Goal: Information Seeking & Learning: Learn about a topic

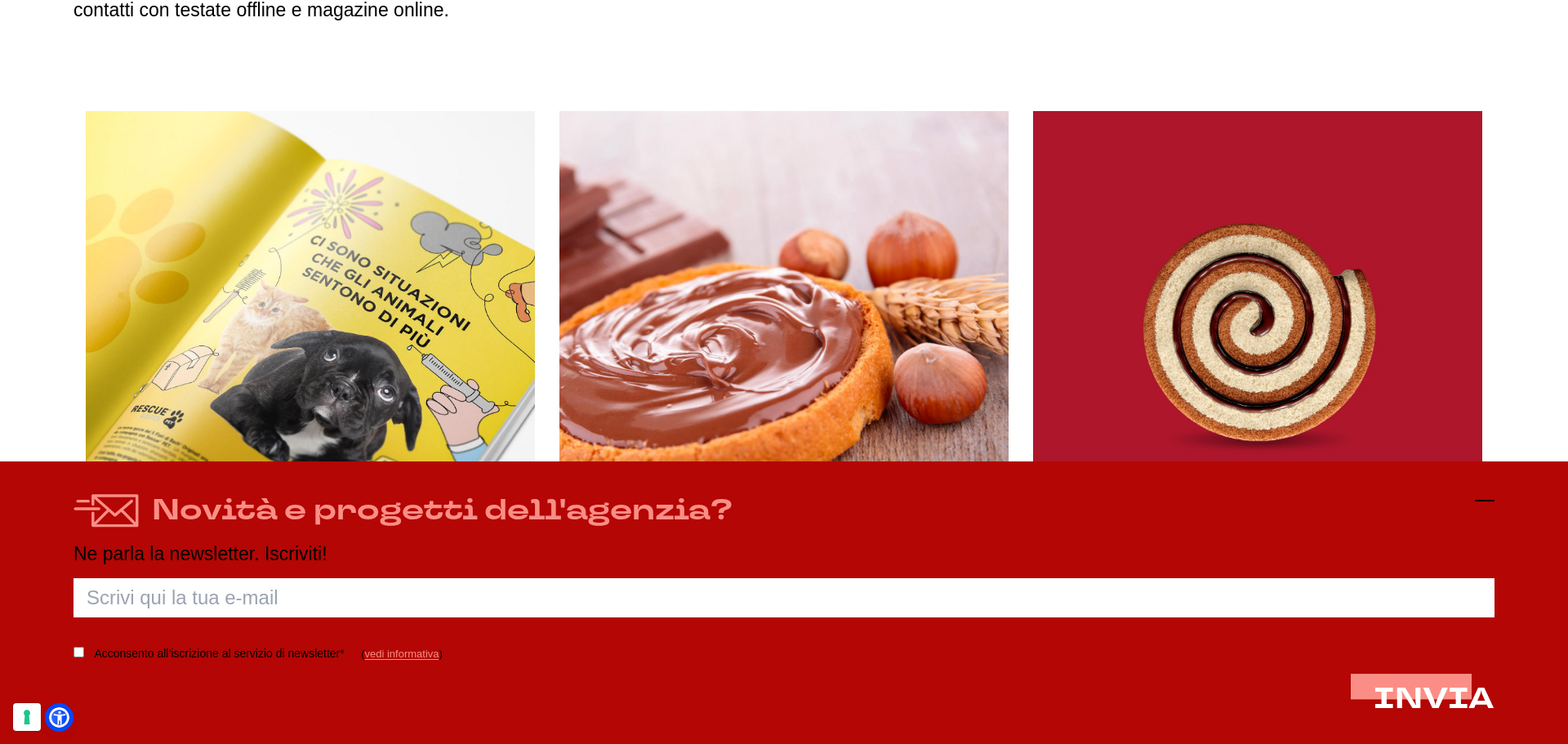
click at [1486, 496] on icon at bounding box center [1485, 500] width 20 height 20
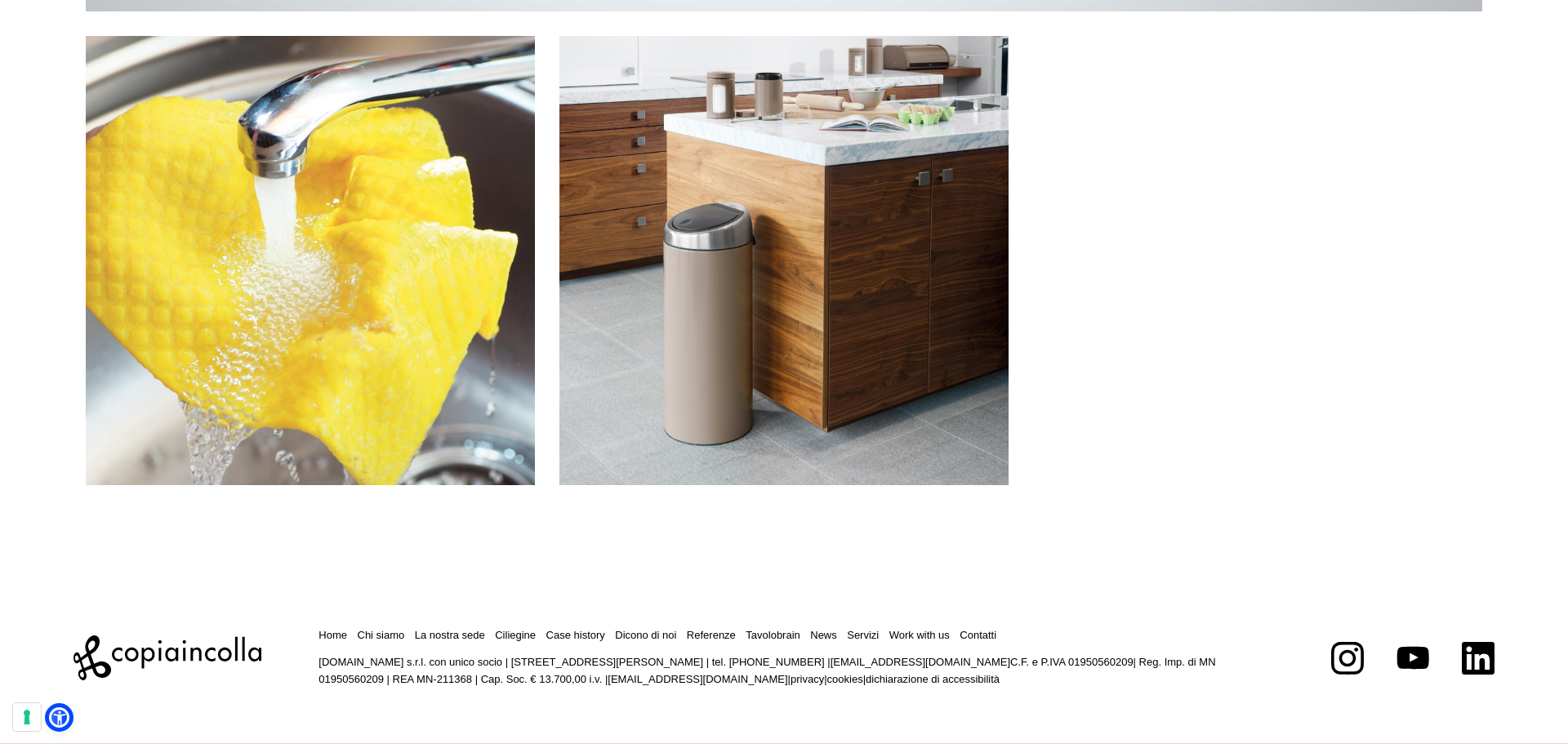
scroll to position [2790, 0]
click at [167, 654] on icon at bounding box center [167, 657] width 187 height 45
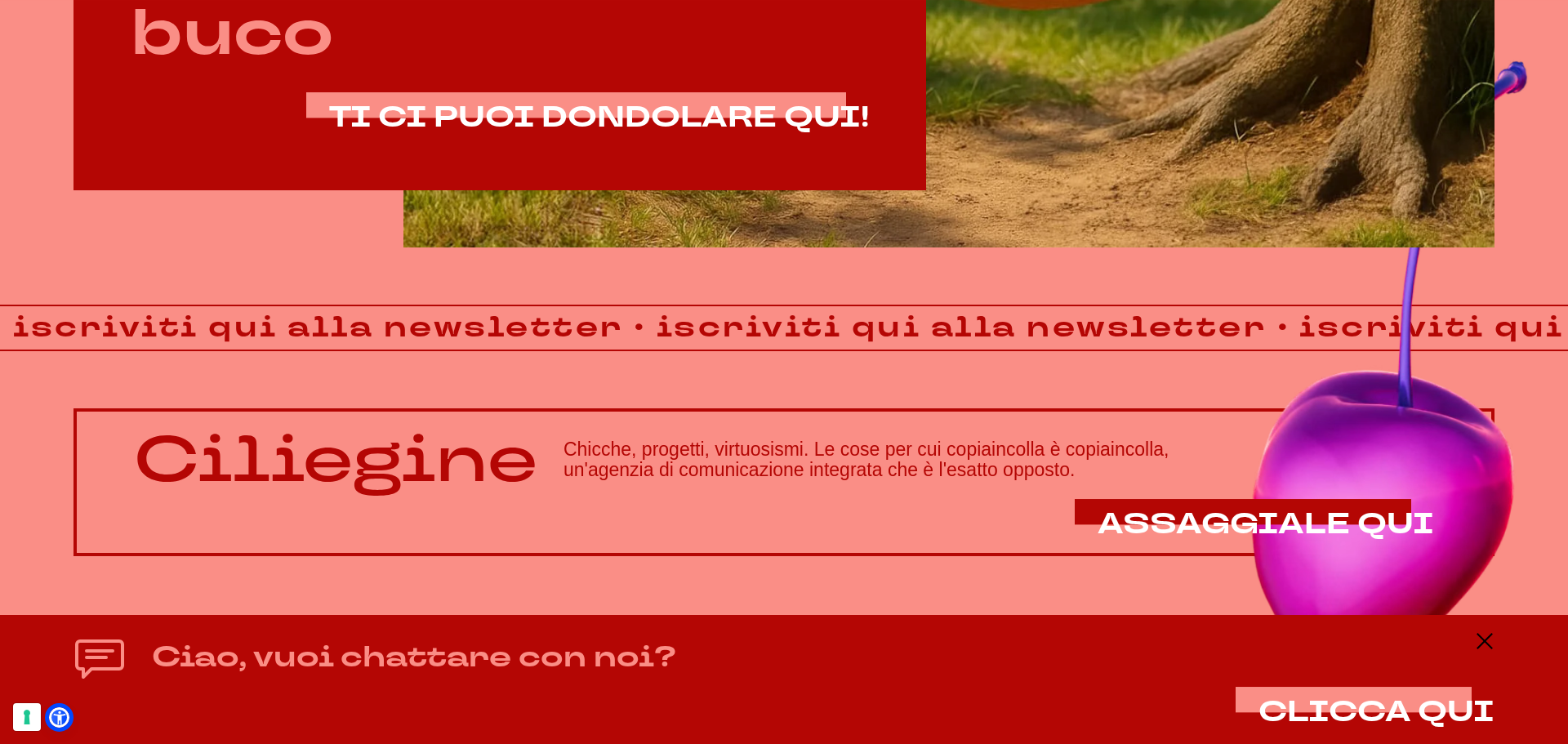
scroll to position [1400, 0]
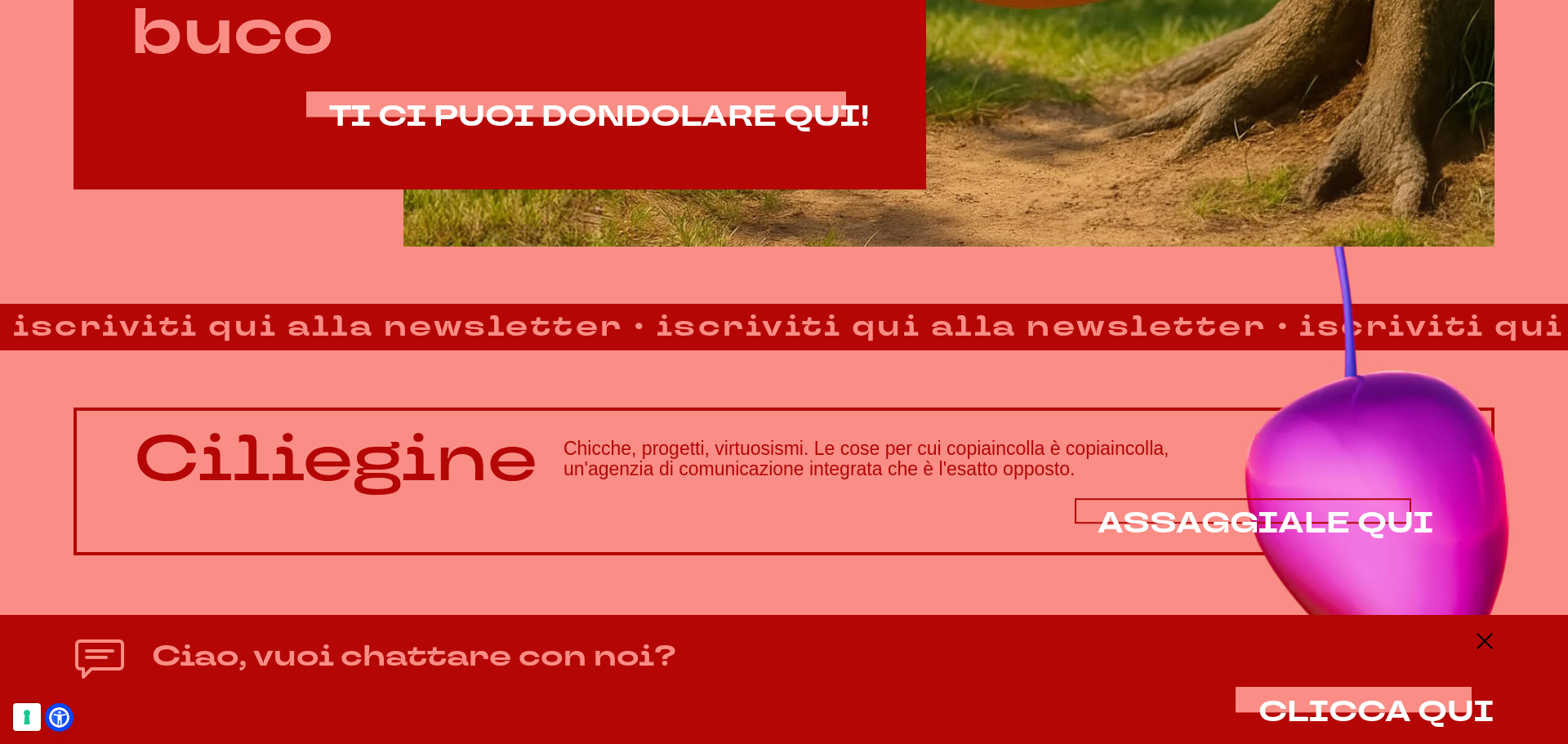
click at [1253, 524] on span "ASSAGGIALE QUI" at bounding box center [1265, 524] width 336 height 39
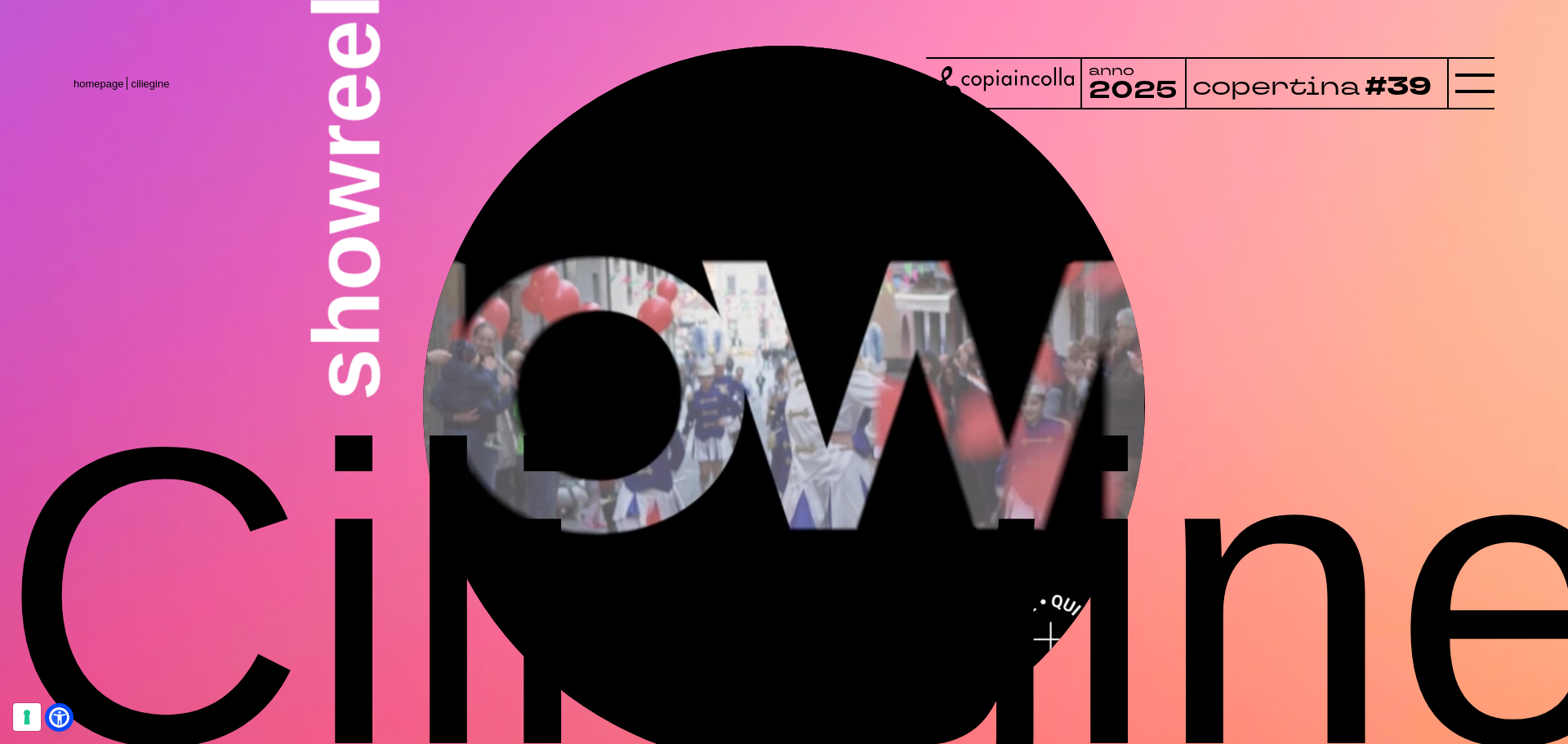
scroll to position [5308, 0]
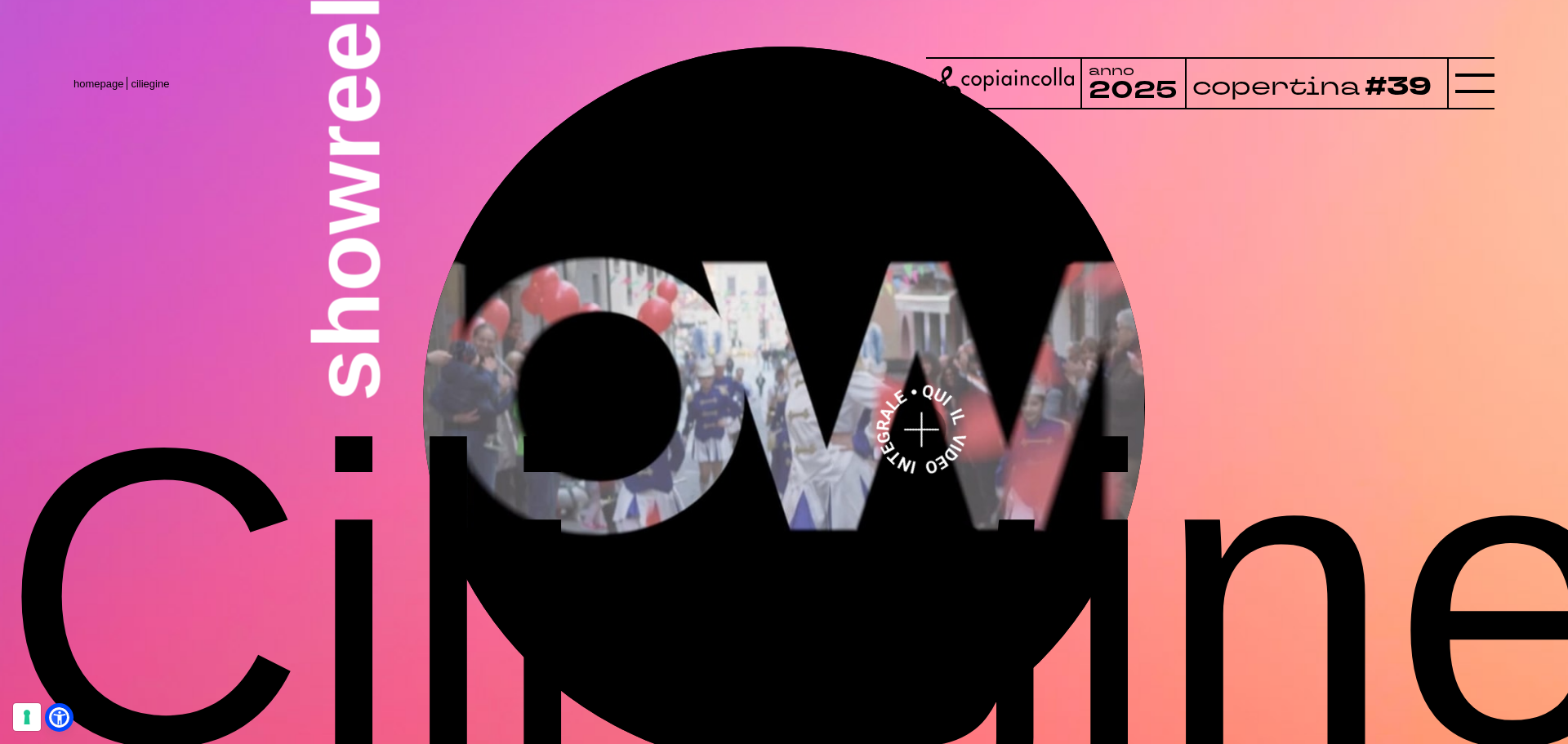
click at [918, 267] on video at bounding box center [783, 407] width 721 height 721
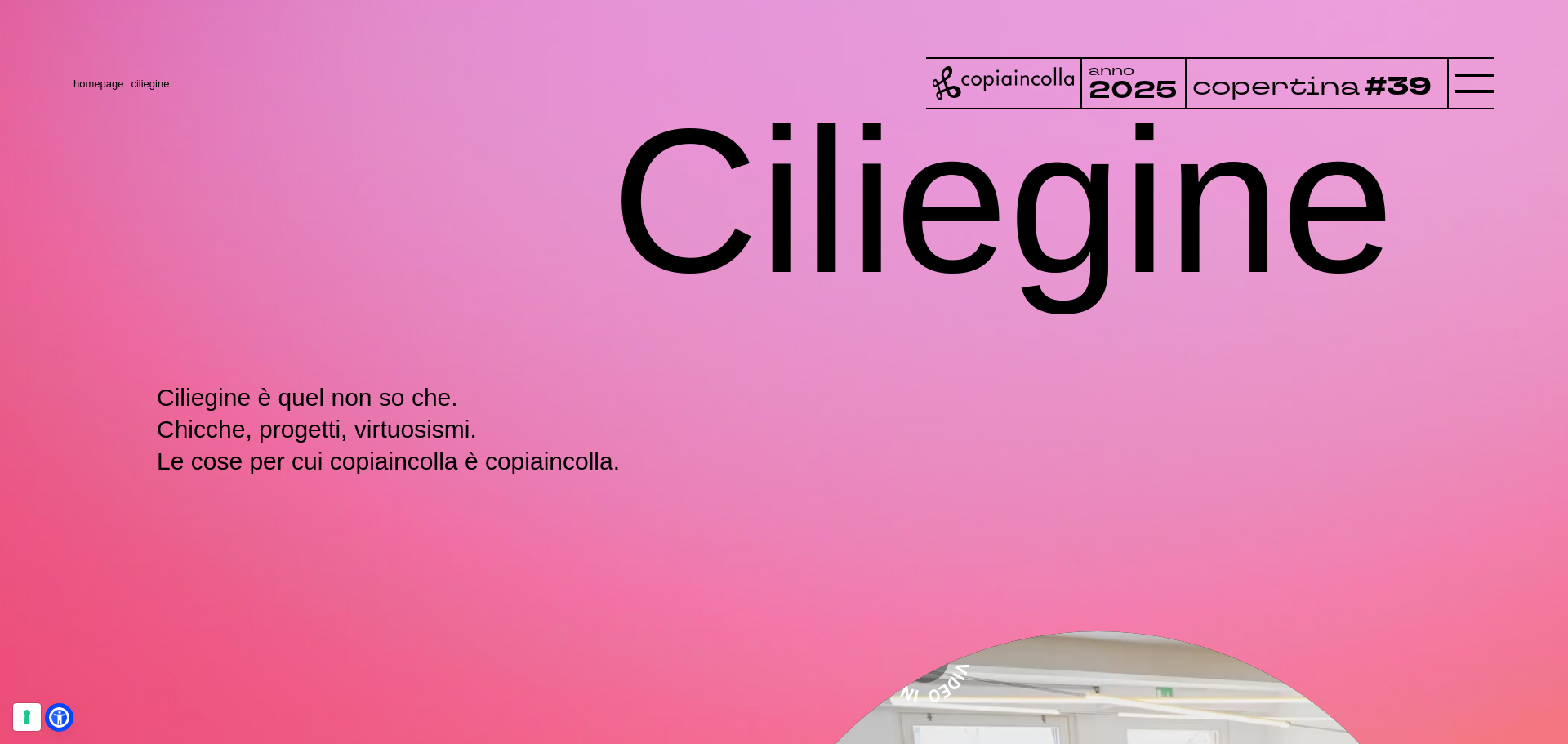
scroll to position [0, 0]
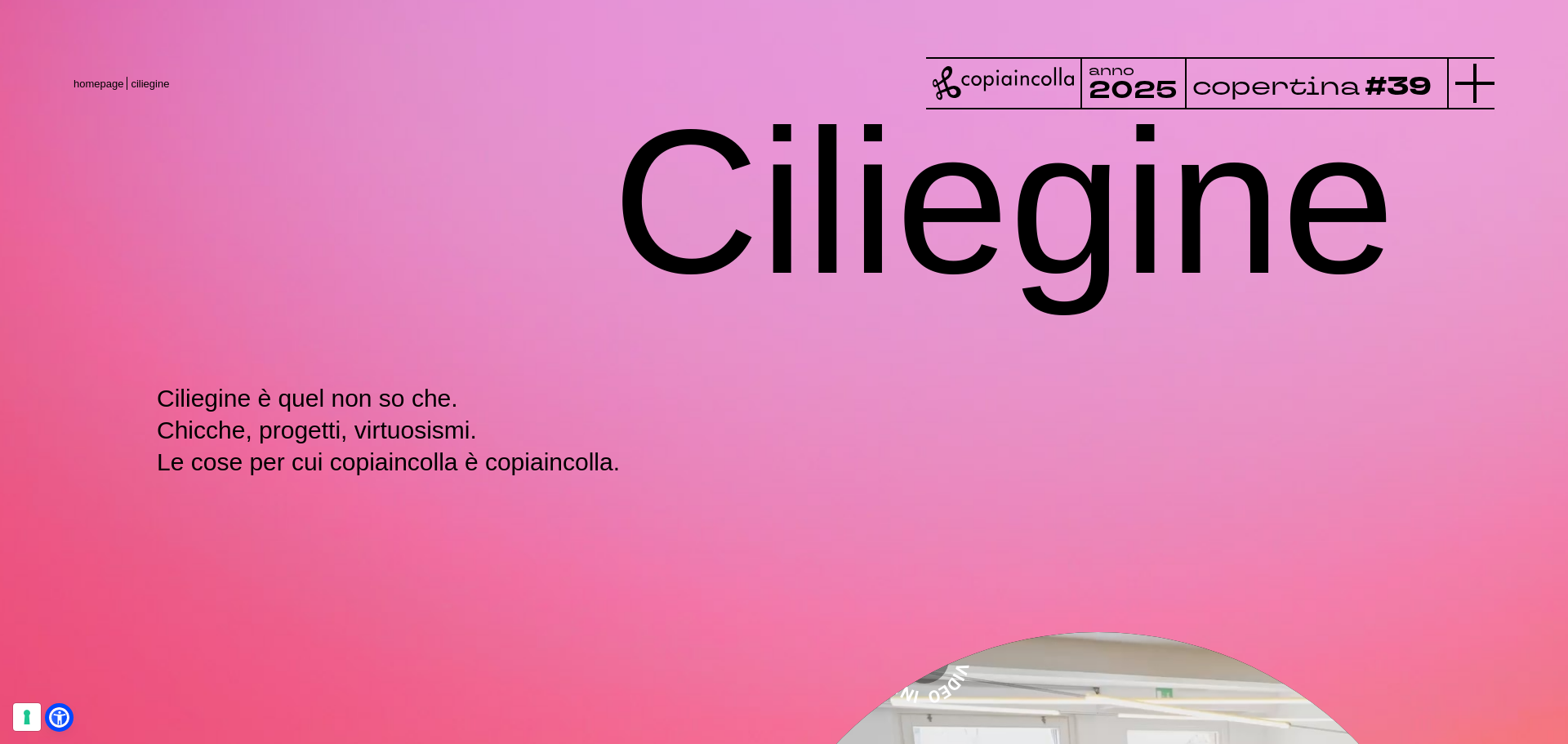
click at [1475, 83] on line at bounding box center [1475, 83] width 39 height 0
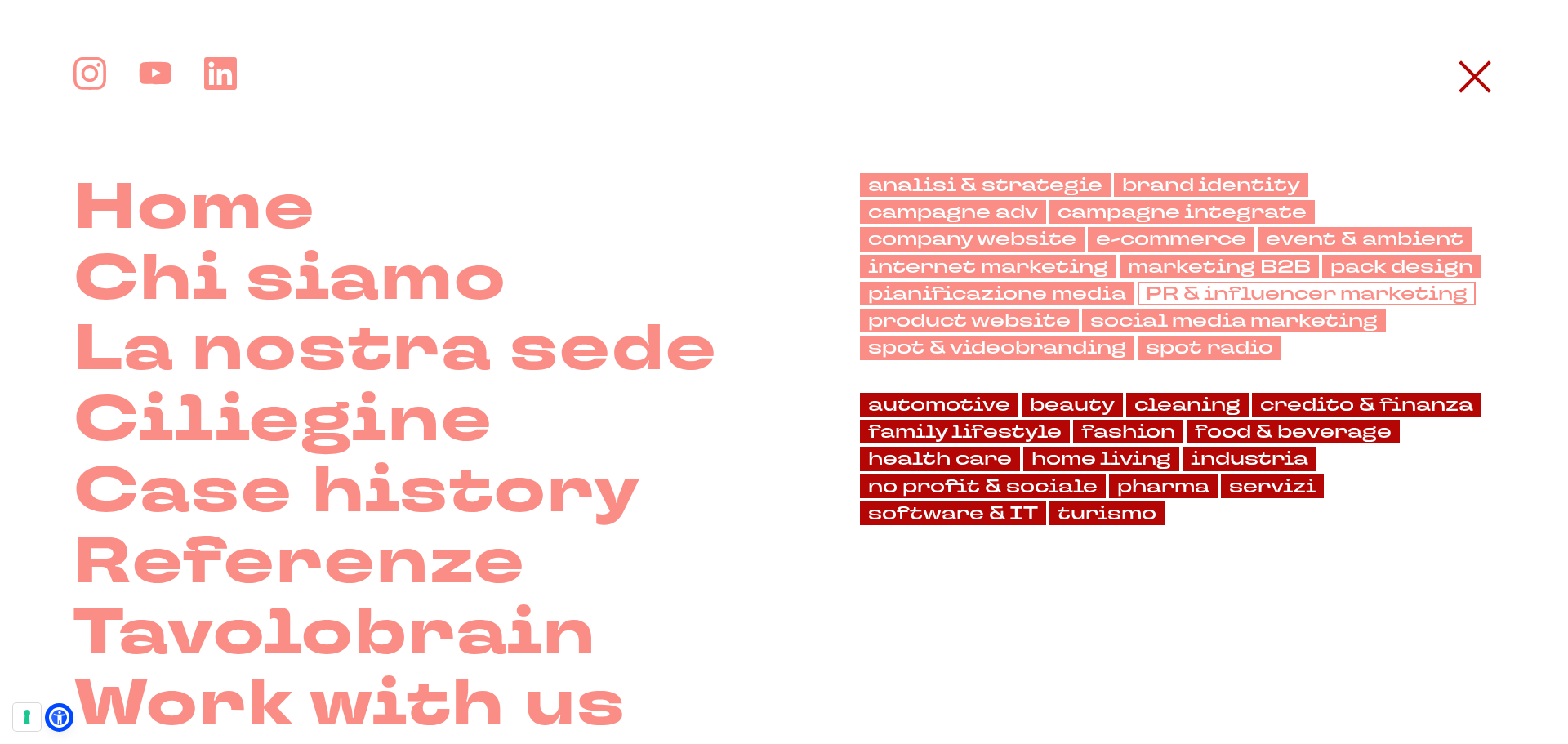
click at [1205, 295] on link "PR & influencer marketing" at bounding box center [1307, 293] width 338 height 23
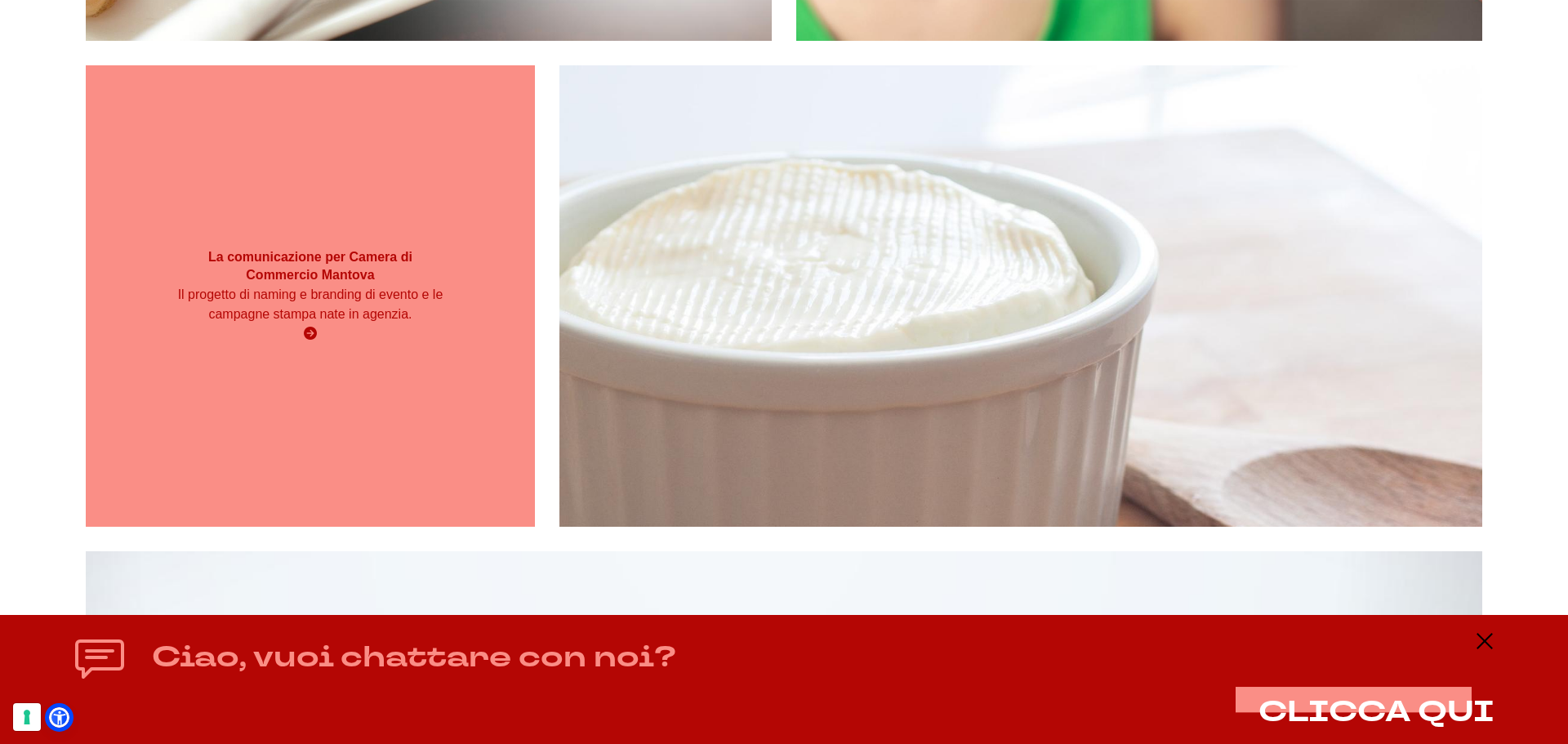
scroll to position [1552, 0]
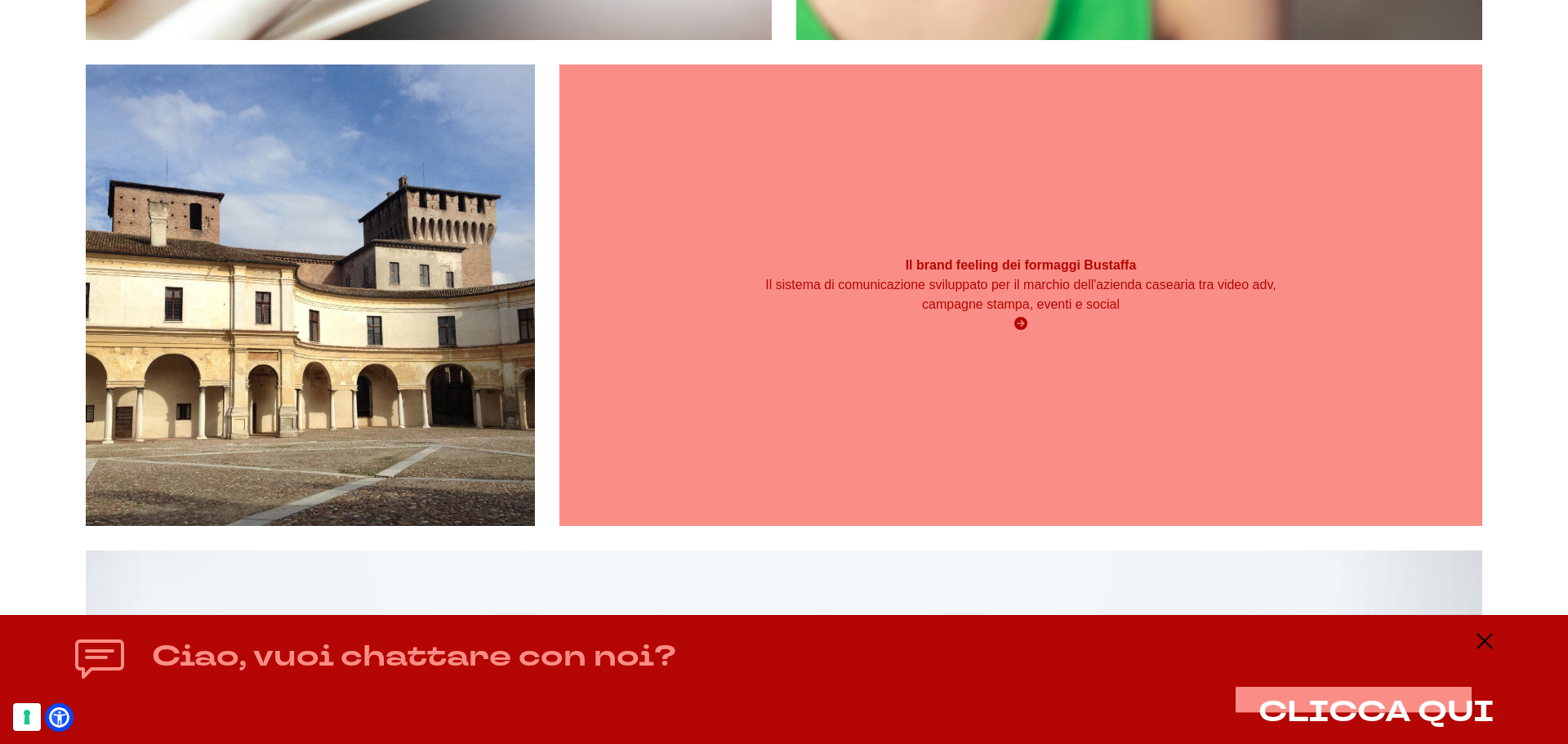
click at [759, 274] on h3 "Il brand feeling dei formaggi Bustaffa" at bounding box center [1021, 265] width 554 height 18
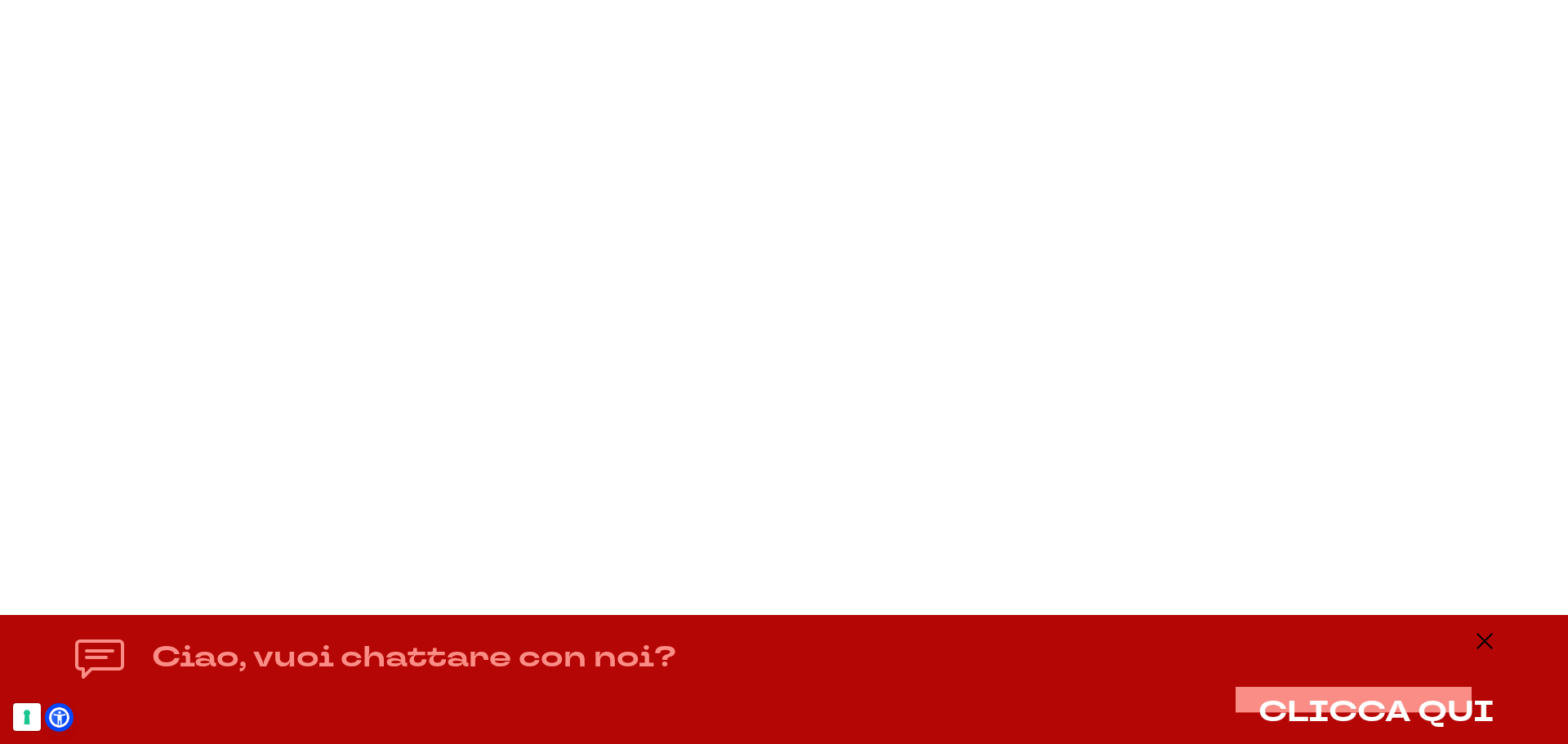
scroll to position [14371, 0]
